Goal: Task Accomplishment & Management: Complete application form

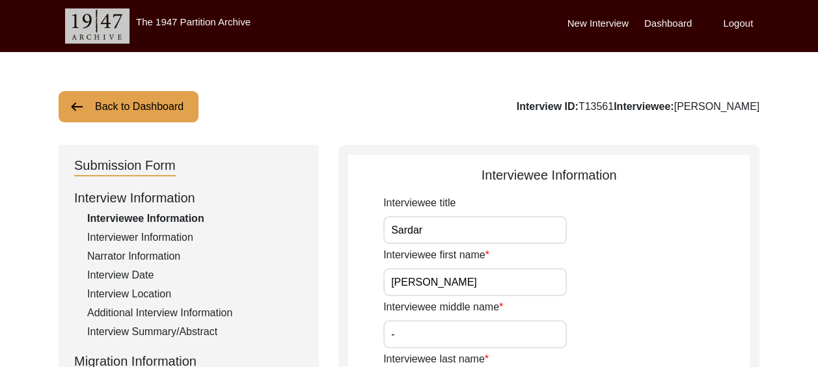
click at [159, 101] on button "Back to Dashboard" at bounding box center [129, 106] width 140 height 31
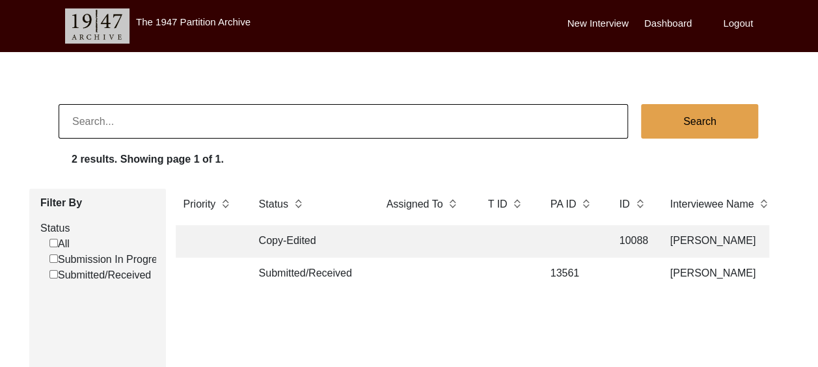
click at [711, 268] on td "[PERSON_NAME]" at bounding box center [727, 274] width 130 height 33
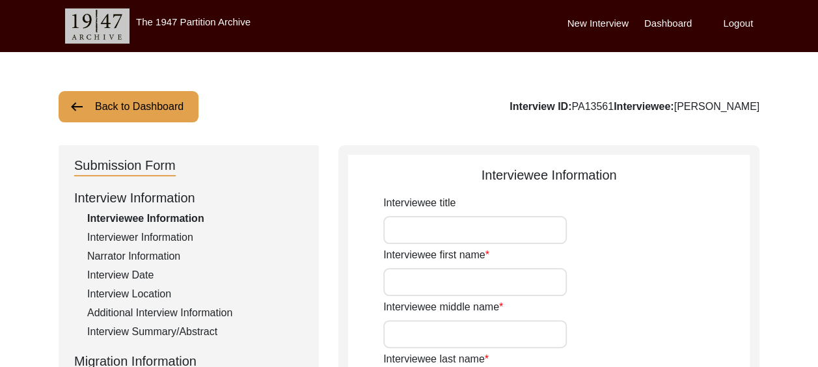
type input "Sardar"
type input "[PERSON_NAME]"
type input "-"
type input "[PERSON_NAME]"
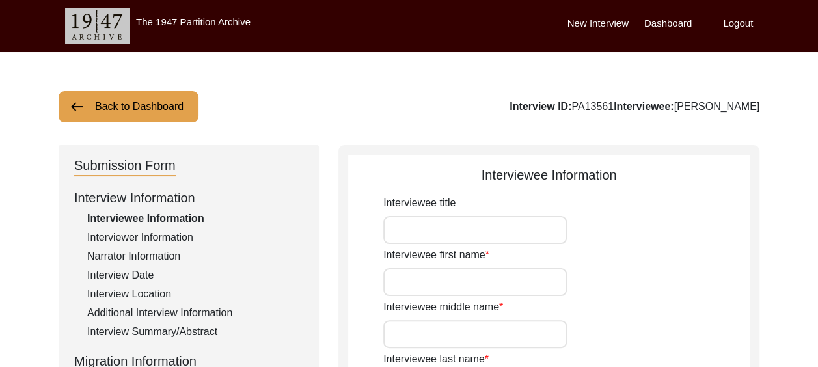
type input "-"
type input "[DATE]"
type input "90"
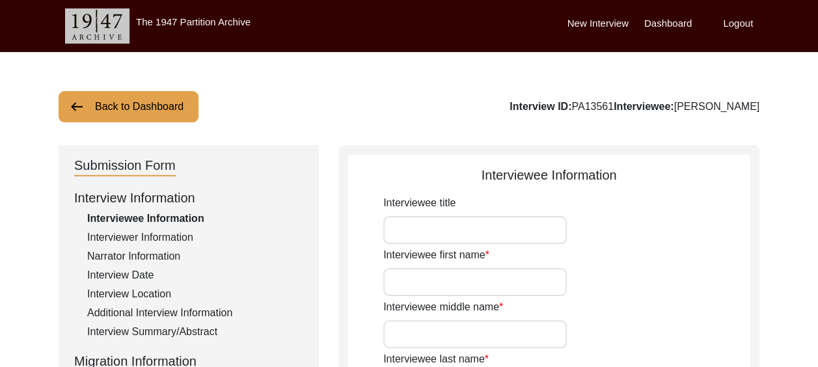
type input "[DEMOGRAPHIC_DATA]"
type input "-"
type textarea "-"
type input "Punjabi"
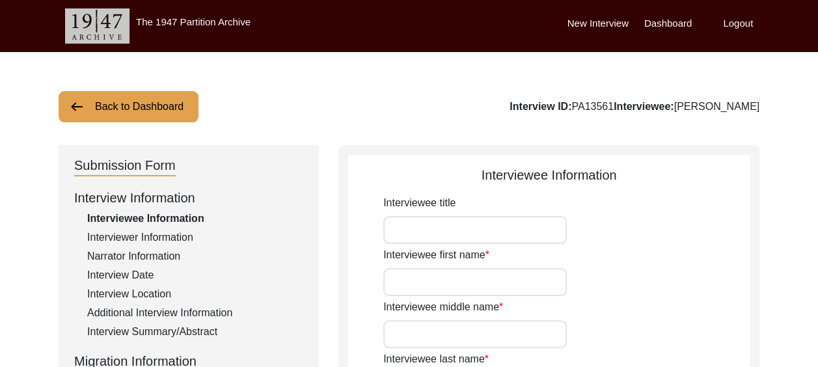
type input "Pothwari Punjabi"
type input "[DEMOGRAPHIC_DATA]"
